Goal: Information Seeking & Learning: Find specific page/section

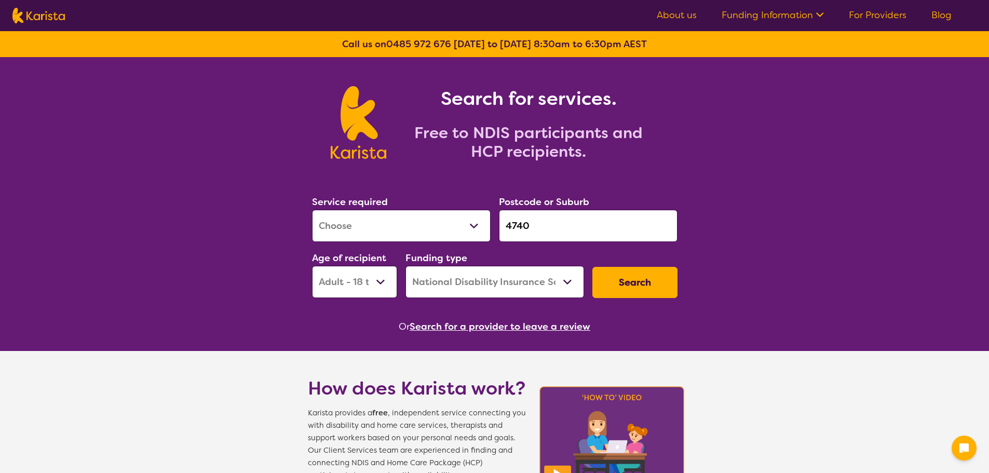
select select "[MEDICAL_DATA]"
select select "AD"
select select "NDIS"
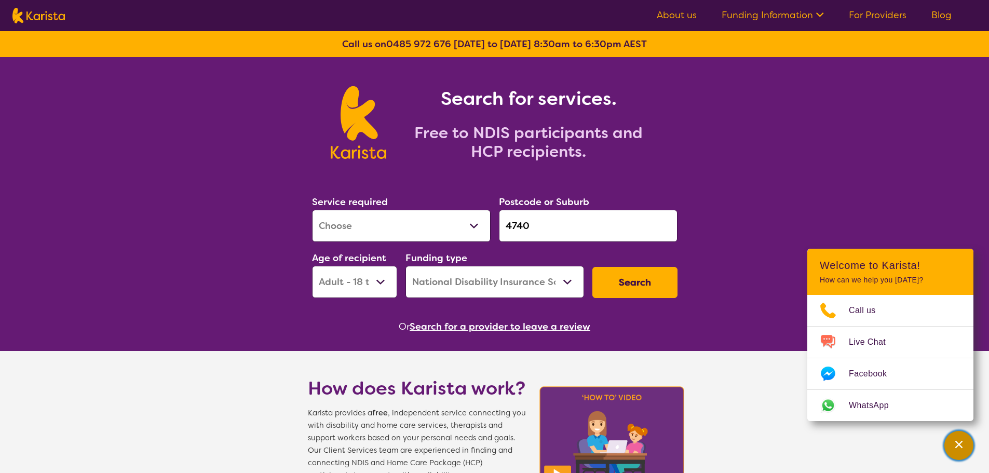
click at [957, 439] on icon "Channel Menu" at bounding box center [959, 444] width 10 height 10
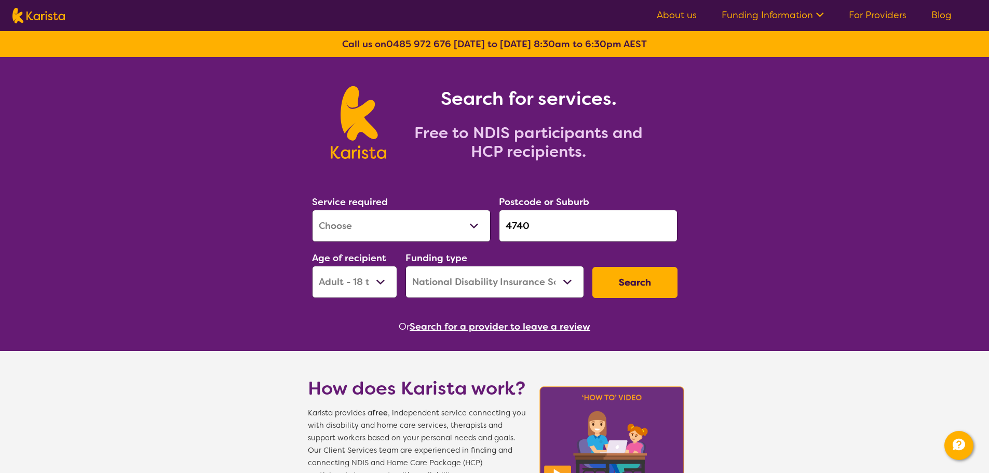
click at [542, 222] on input "4740" at bounding box center [588, 226] width 179 height 32
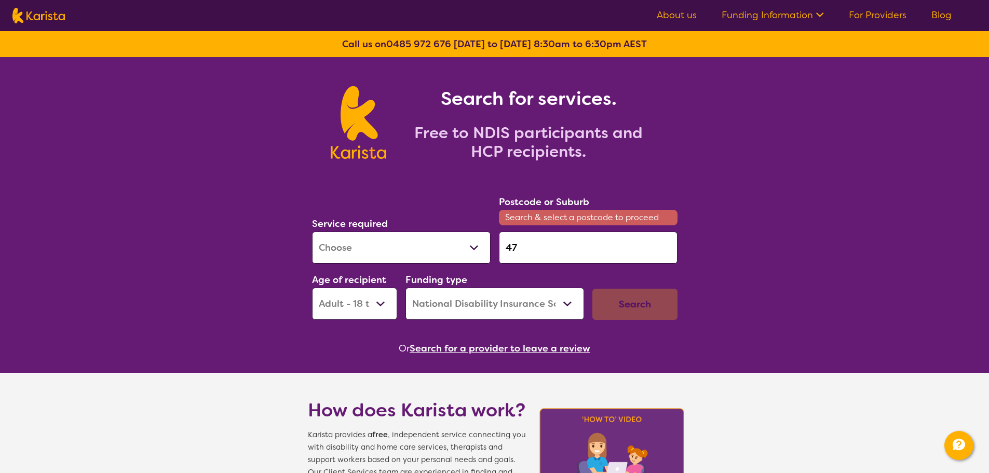
type input "4"
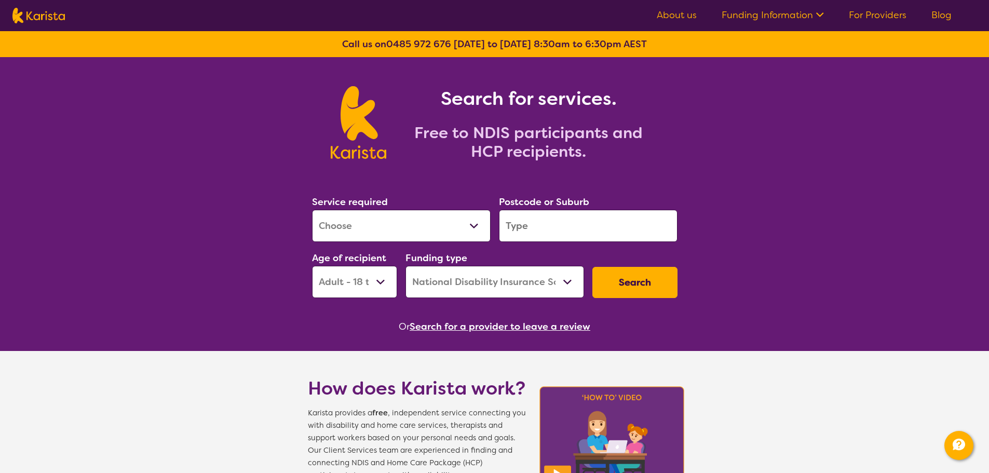
click at [474, 227] on select "Allied Health Assistant Assessment ([MEDICAL_DATA] or [MEDICAL_DATA]) Behaviour…" at bounding box center [401, 226] width 179 height 32
select select "Nursing services"
click at [312, 210] on select "Allied Health Assistant Assessment ([MEDICAL_DATA] or [MEDICAL_DATA]) Behaviour…" at bounding box center [401, 226] width 179 height 32
click at [530, 284] on select "Home Care Package (HCP) National Disability Insurance Scheme (NDIS) I don't know" at bounding box center [495, 282] width 179 height 32
click at [406, 266] on select "Home Care Package (HCP) National Disability Insurance Scheme (NDIS) I don't know" at bounding box center [495, 282] width 179 height 32
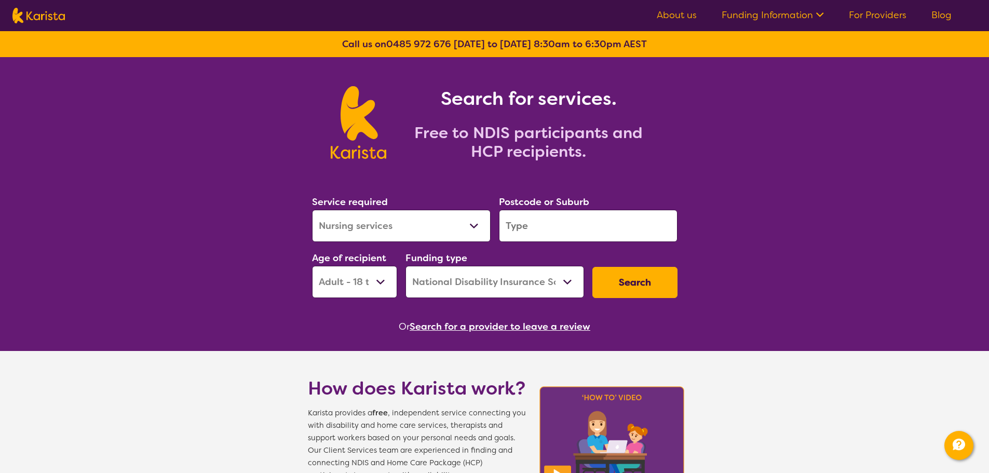
click at [632, 285] on button "Search" at bounding box center [635, 282] width 85 height 31
click at [587, 229] on input "search" at bounding box center [588, 226] width 179 height 32
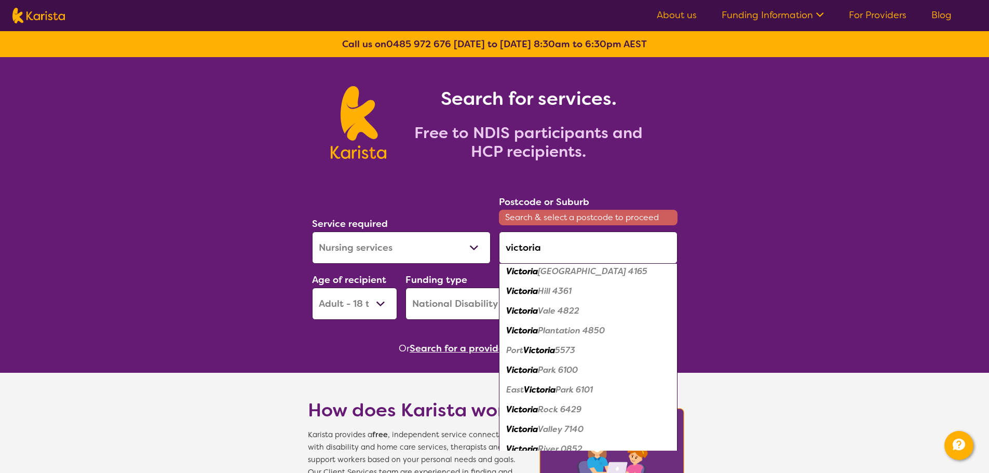
scroll to position [115, 0]
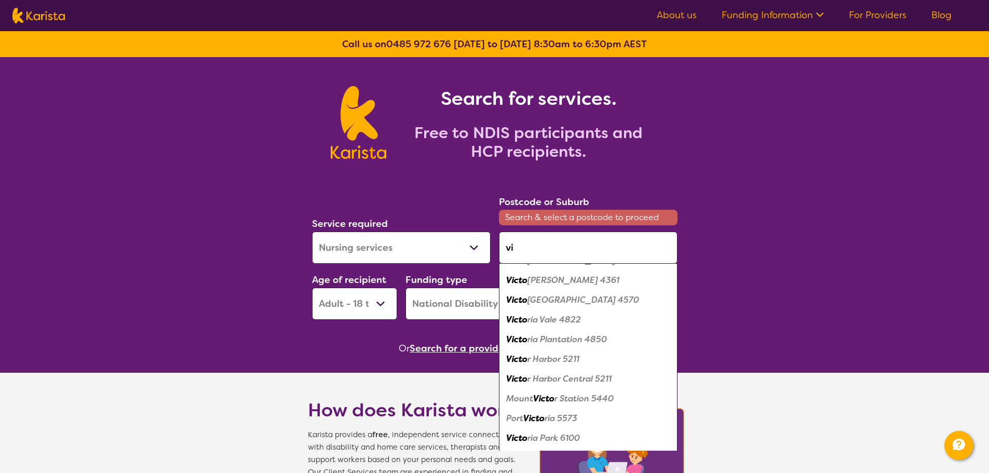
type input "v"
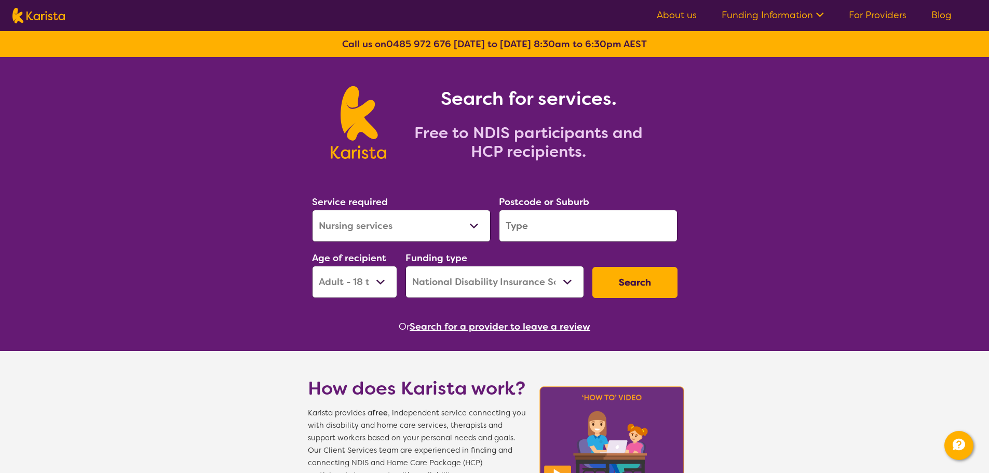
click at [532, 228] on input "search" at bounding box center [588, 226] width 179 height 32
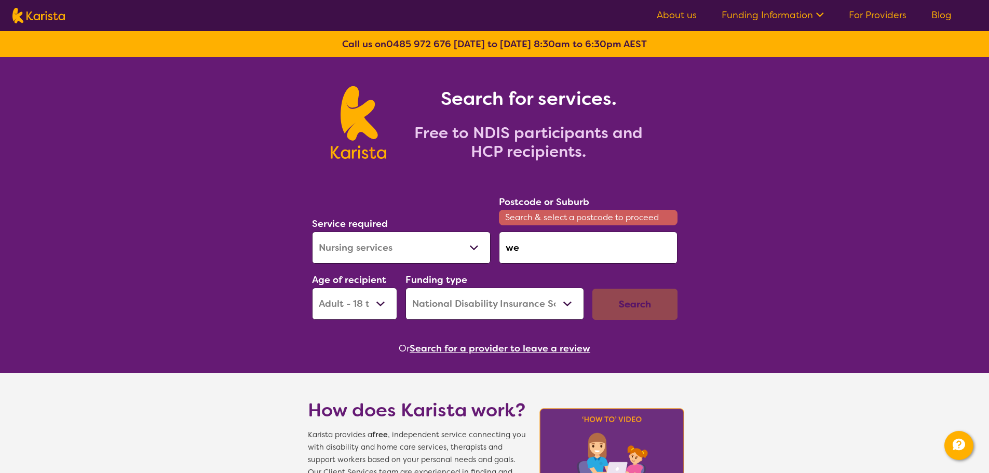
type input "w"
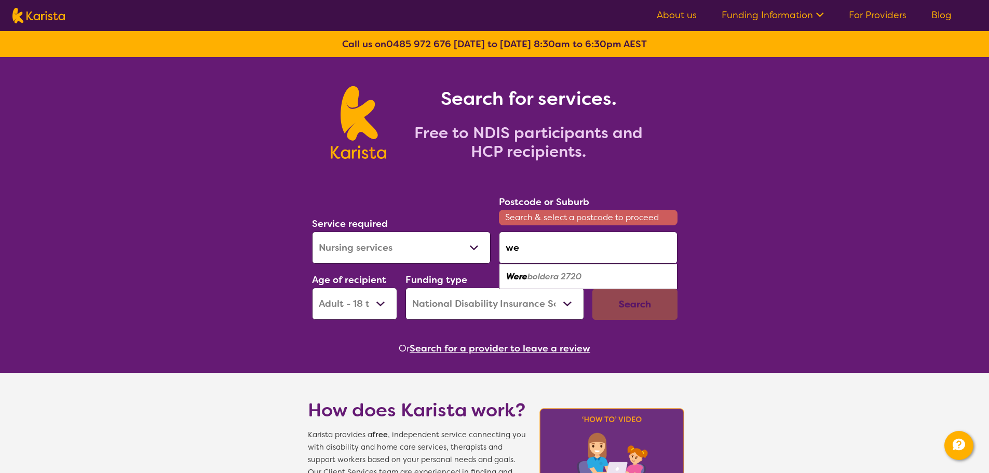
type input "w"
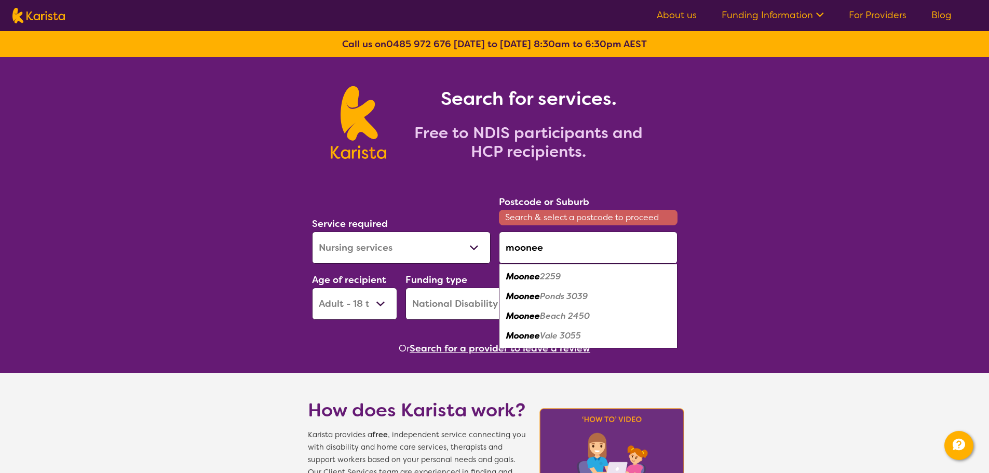
click at [555, 295] on em "Ponds 3039" at bounding box center [564, 296] width 48 height 11
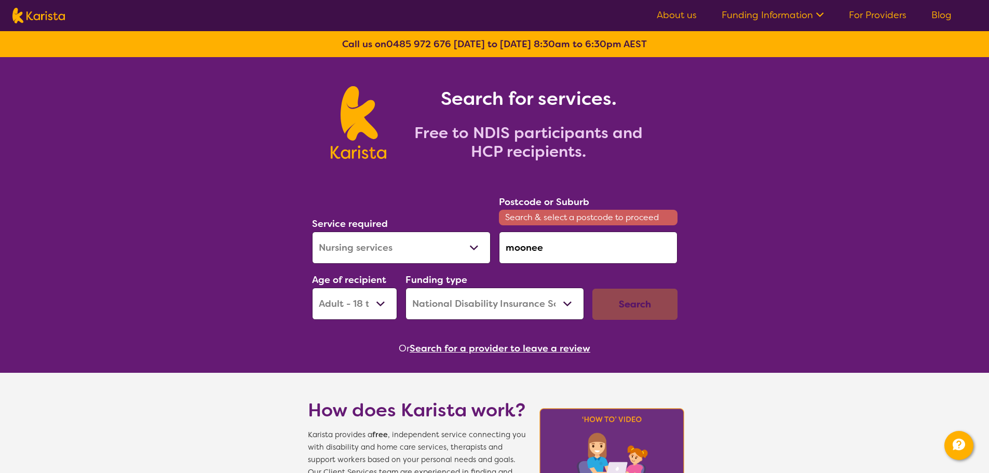
type input "3039"
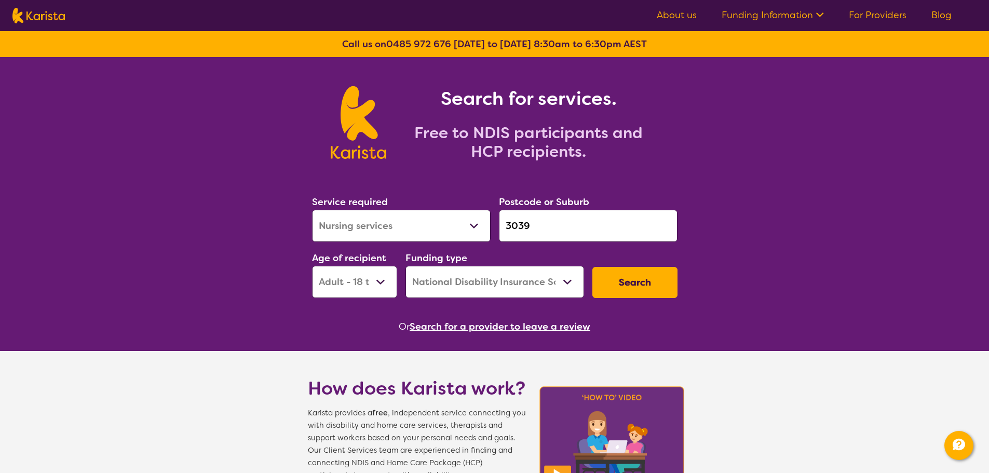
click at [628, 280] on button "Search" at bounding box center [635, 282] width 85 height 31
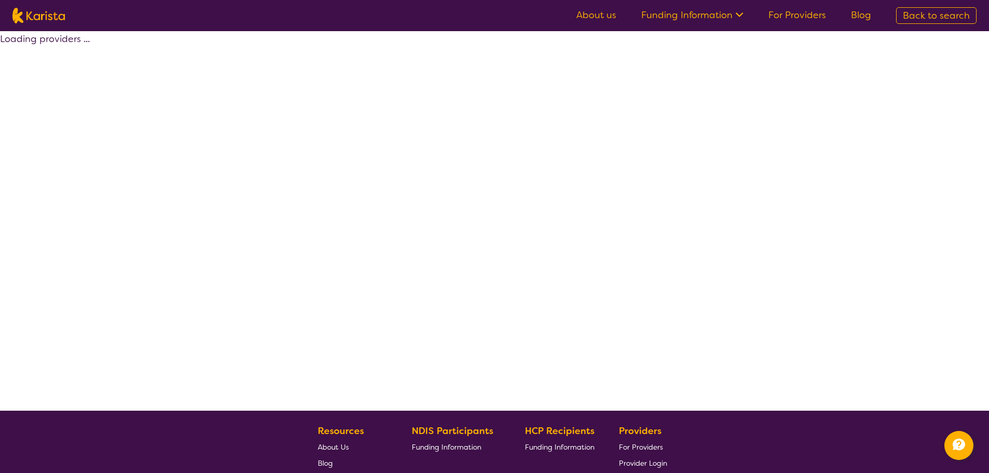
select select "by_score"
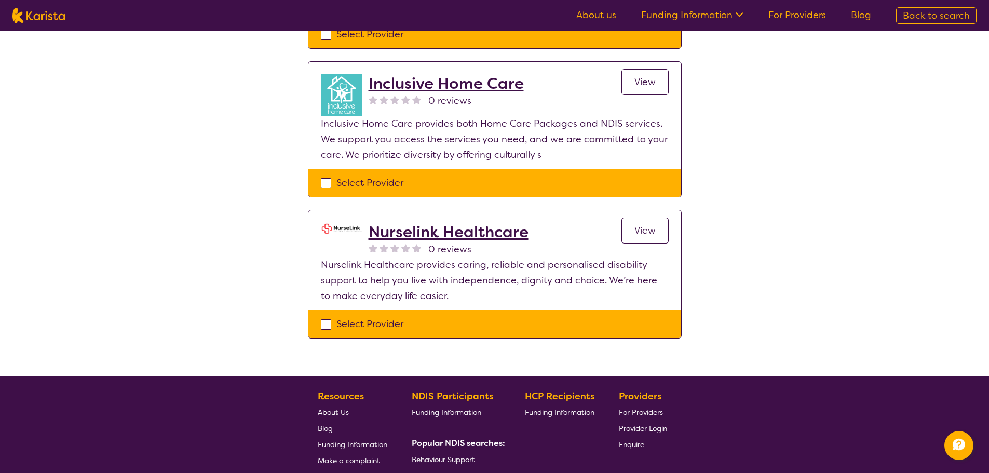
scroll to position [1714, 0]
